Goal: Task Accomplishment & Management: Manage account settings

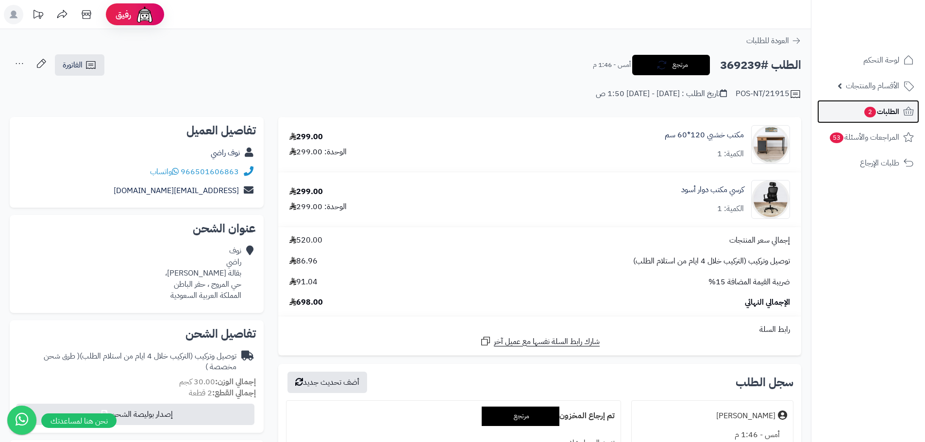
click at [896, 116] on span "الطلبات 2" at bounding box center [881, 112] width 36 height 14
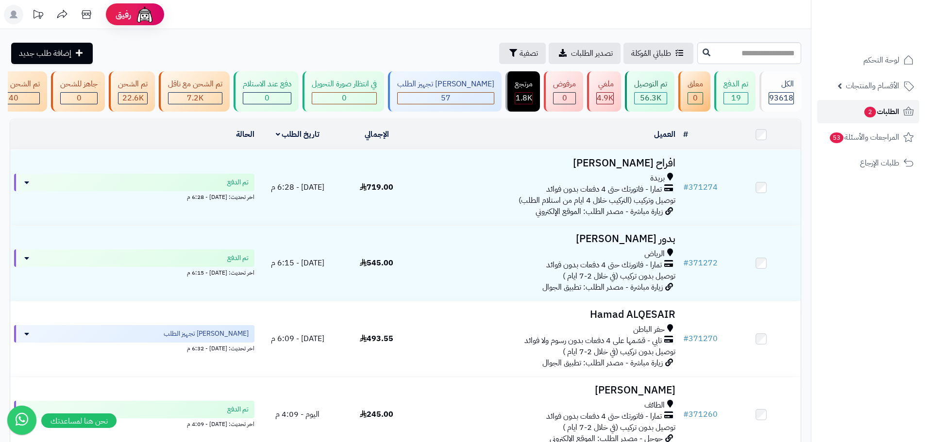
click at [890, 117] on span "الطلبات 2" at bounding box center [881, 112] width 36 height 14
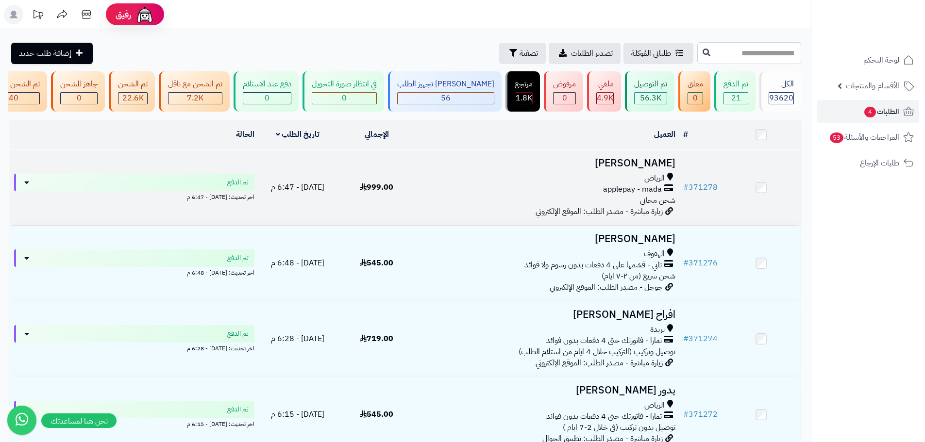
click at [449, 204] on div "الرياض applepay - mada شحن مجاني" at bounding box center [547, 189] width 255 height 33
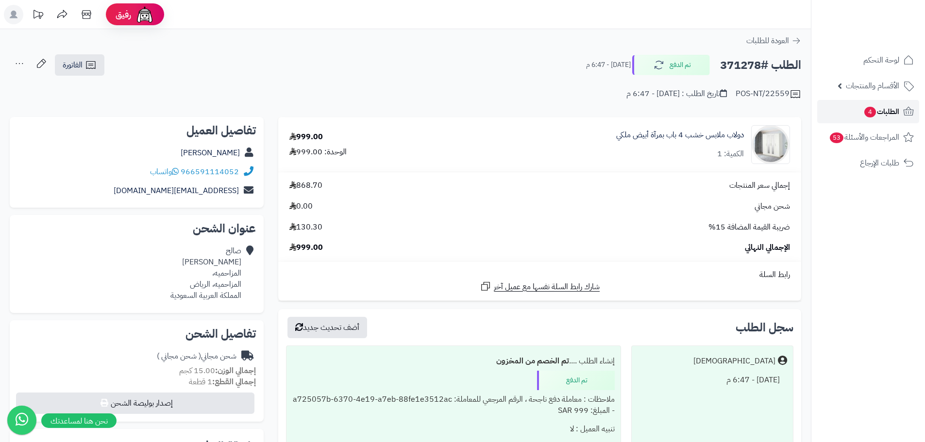
click at [888, 115] on span "الطلبات 4" at bounding box center [881, 112] width 36 height 14
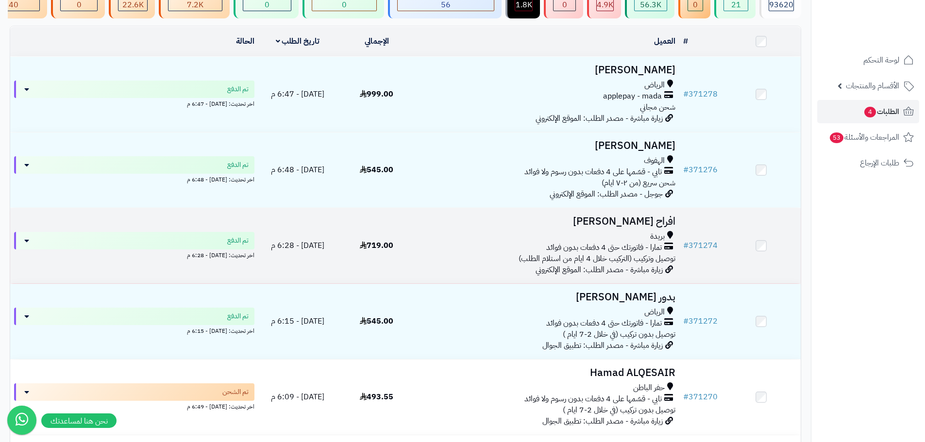
scroll to position [146, 0]
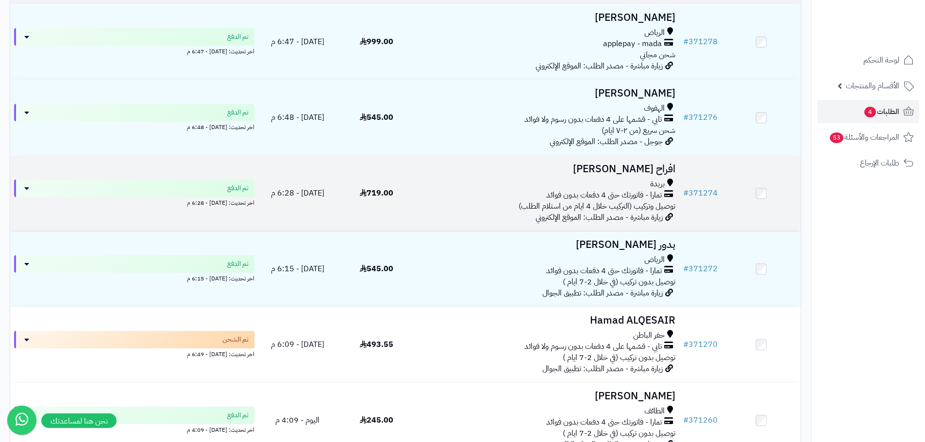
click at [489, 198] on div "تمارا - فاتورتك حتى 4 دفعات بدون فوائد" at bounding box center [547, 195] width 255 height 11
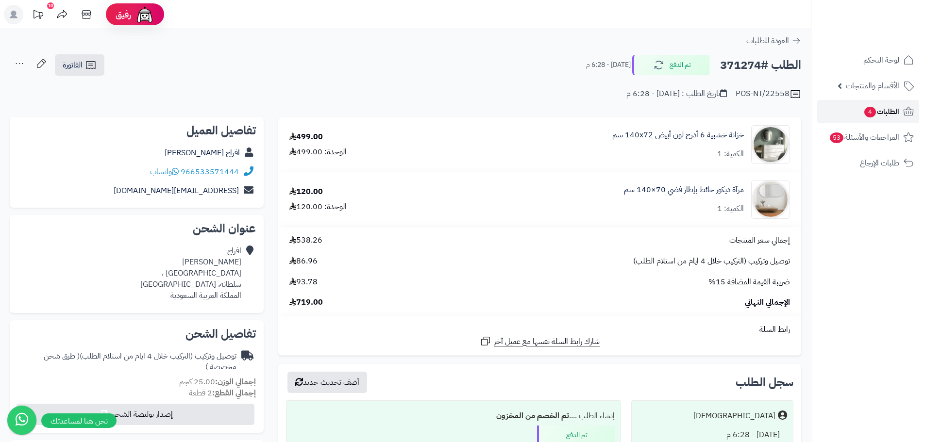
click at [888, 117] on span "الطلبات 4" at bounding box center [881, 112] width 36 height 14
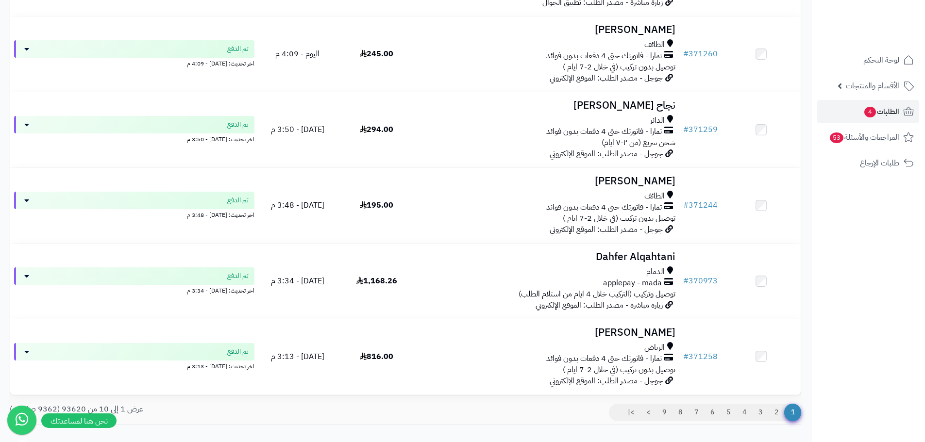
scroll to position [534, 0]
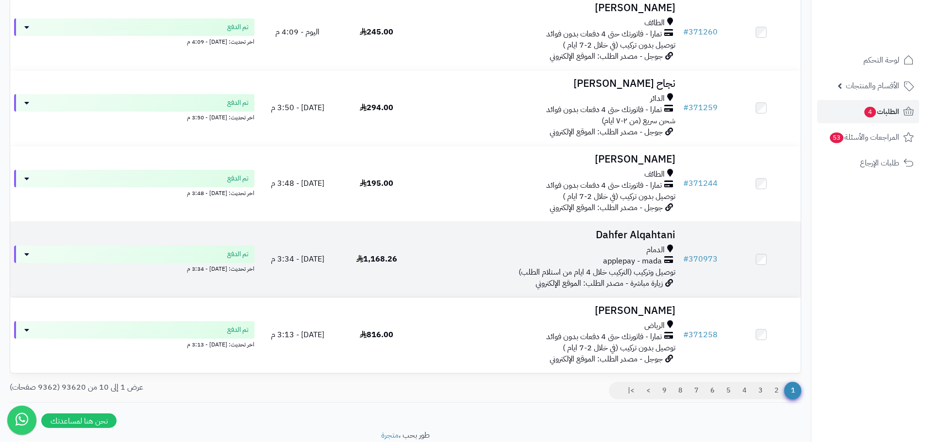
click at [456, 265] on div "applepay - mada" at bounding box center [547, 261] width 255 height 11
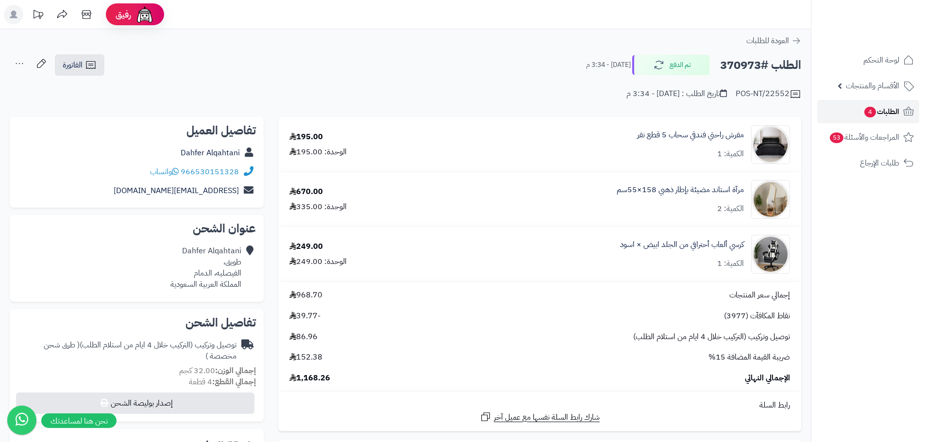
click at [876, 112] on span "الطلبات 4" at bounding box center [881, 112] width 36 height 14
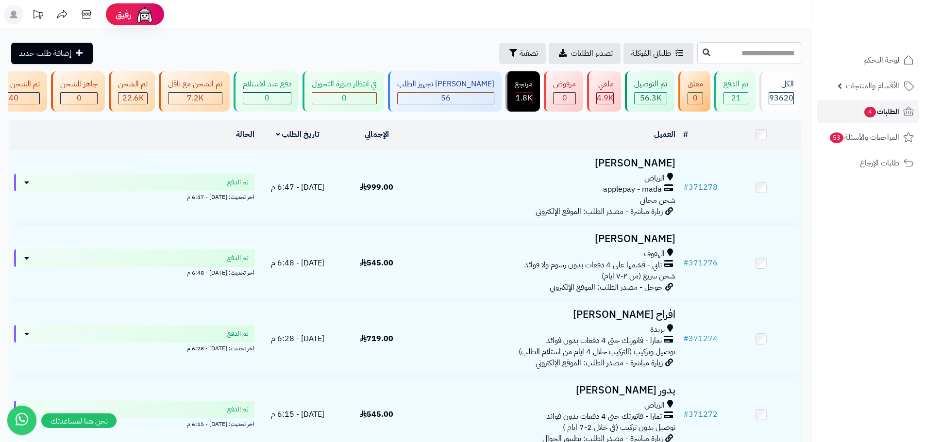
click at [878, 115] on span "الطلبات 4" at bounding box center [881, 112] width 36 height 14
click at [894, 22] on img at bounding box center [887, 32] width 57 height 20
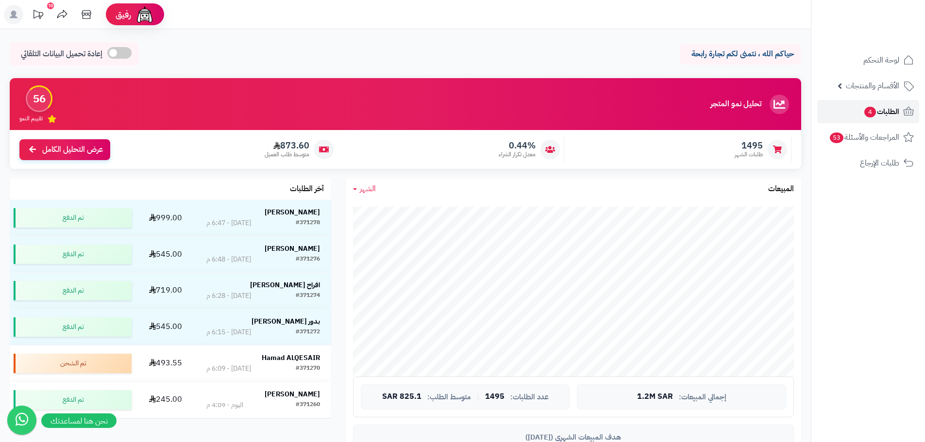
click at [873, 110] on span "4" at bounding box center [870, 112] width 12 height 11
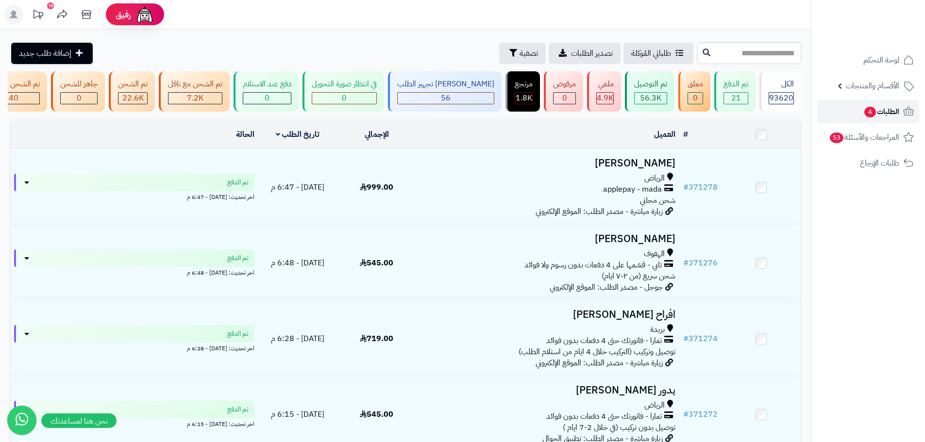
click at [866, 116] on span "4" at bounding box center [870, 112] width 12 height 11
click at [876, 116] on span "الطلبات 4" at bounding box center [881, 112] width 36 height 14
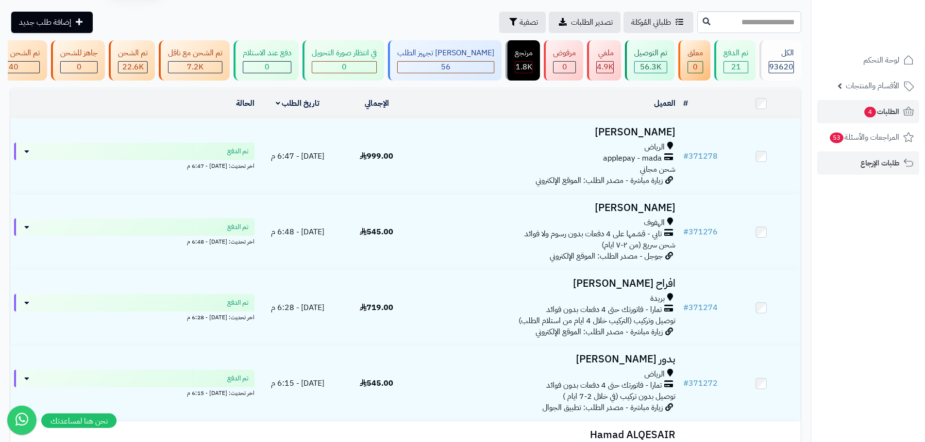
scroll to position [49, 0]
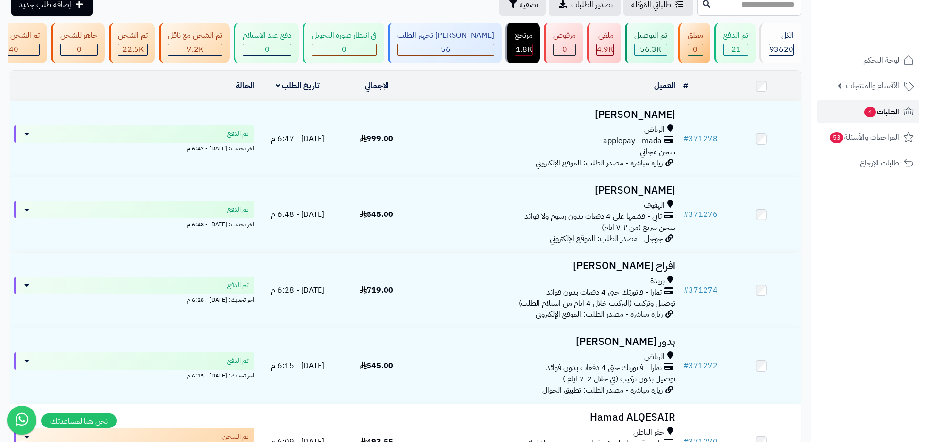
click at [879, 119] on link "الطلبات 4" at bounding box center [868, 111] width 102 height 23
